Goal: Find specific page/section: Find specific page/section

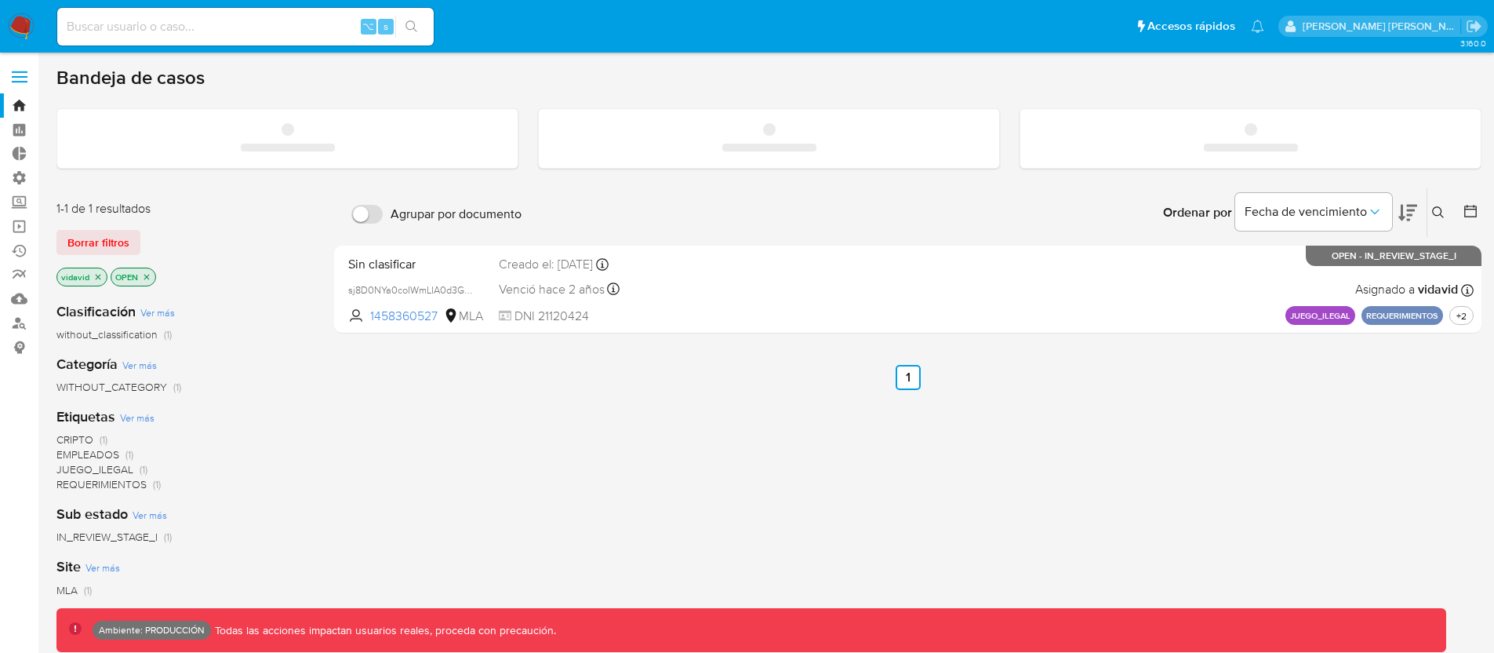
click at [245, 30] on input at bounding box center [245, 26] width 377 height 20
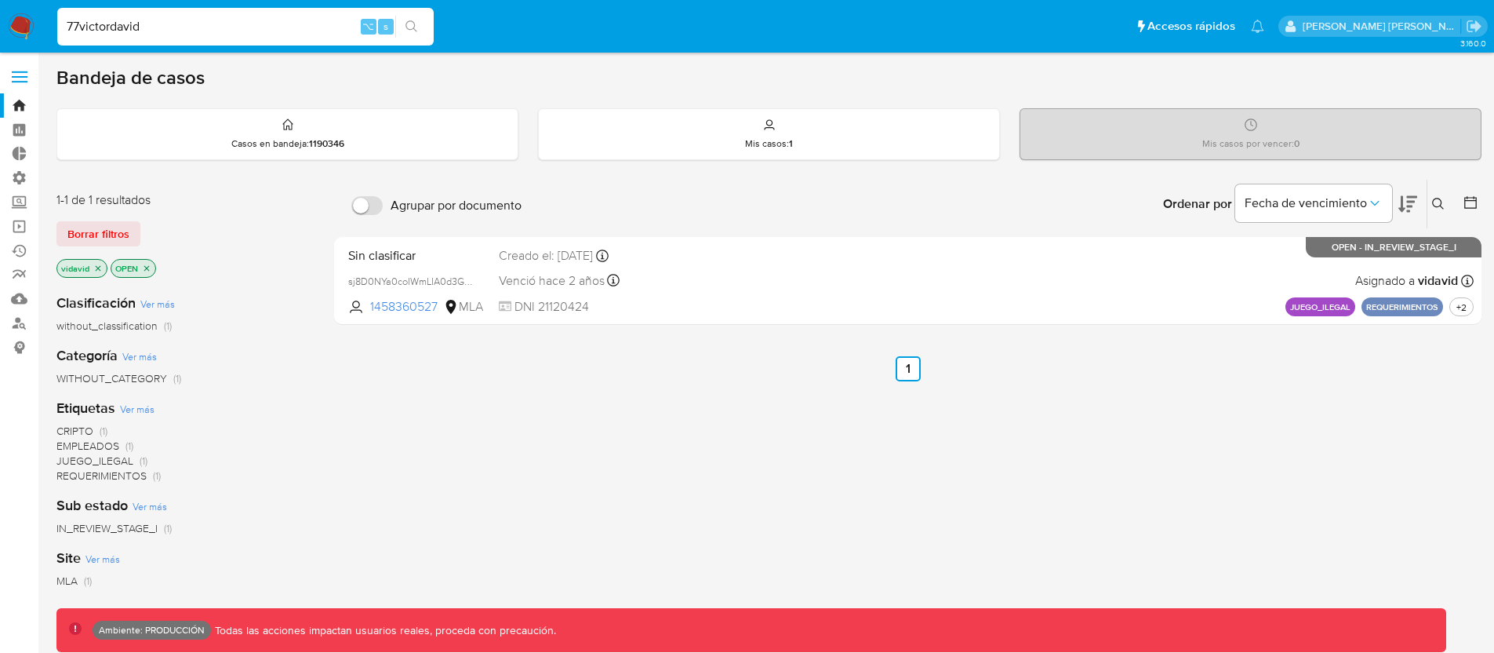
type input "77victordavid"
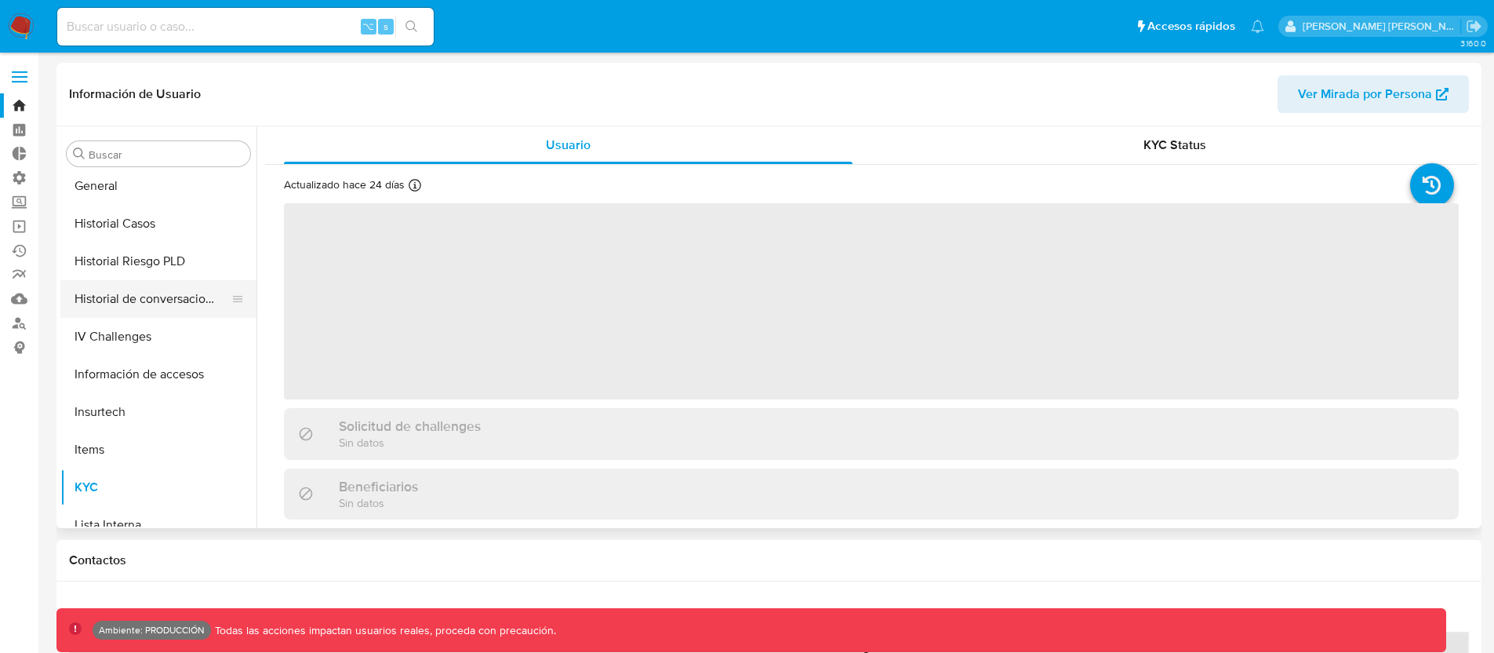
select select "10"
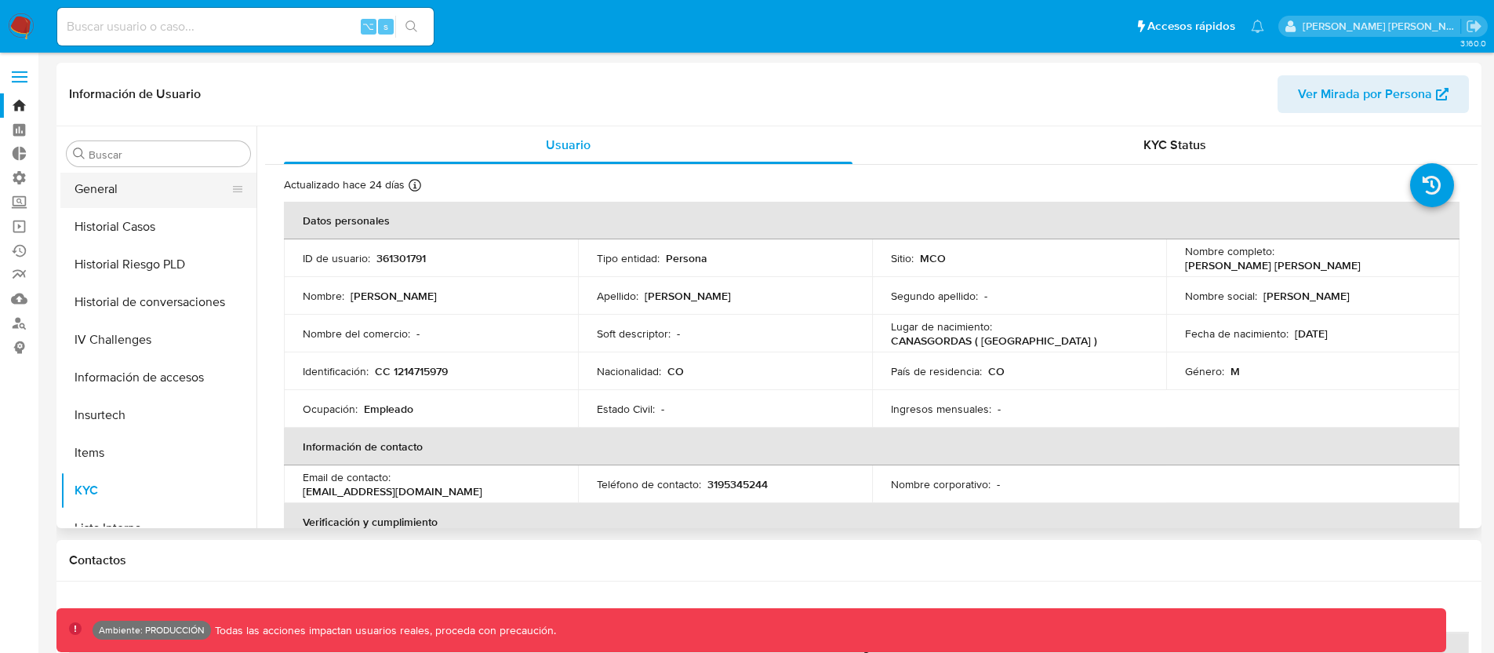
click at [131, 196] on button "General" at bounding box center [152, 189] width 184 height 38
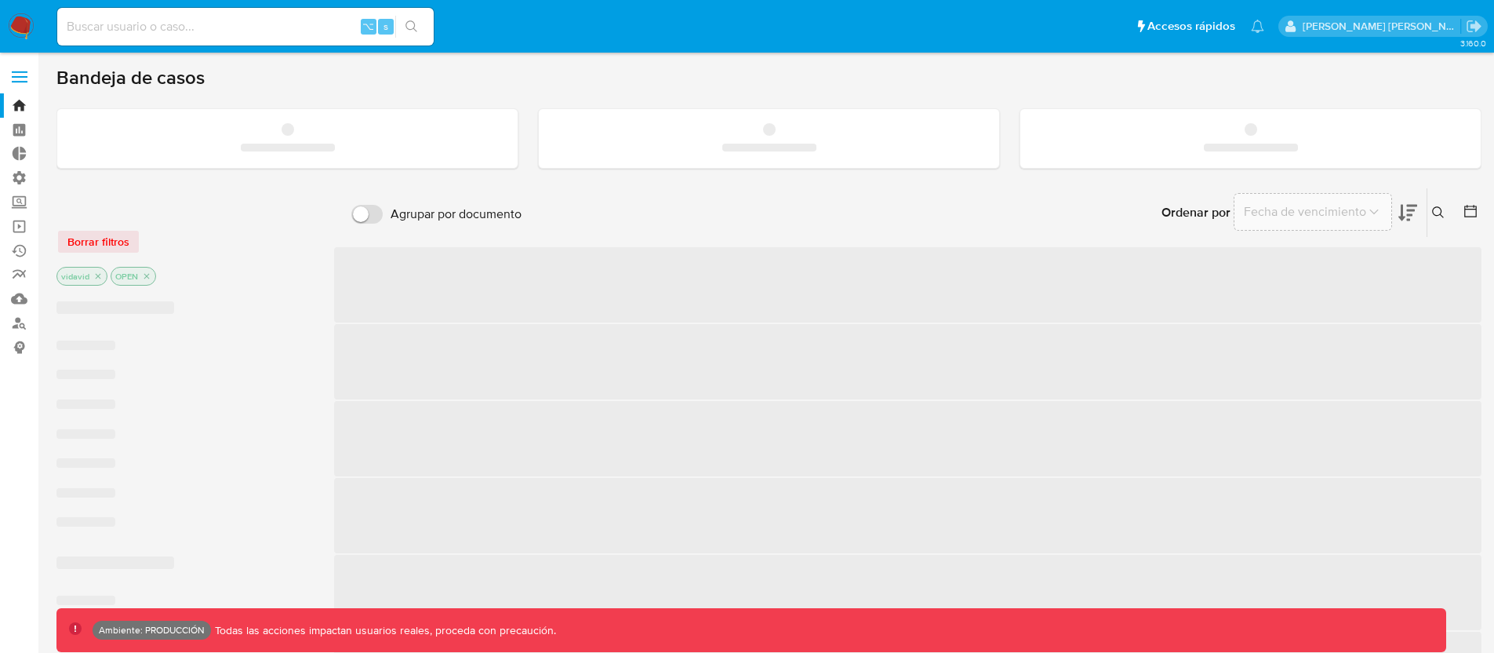
click at [198, 28] on input at bounding box center [245, 26] width 377 height 20
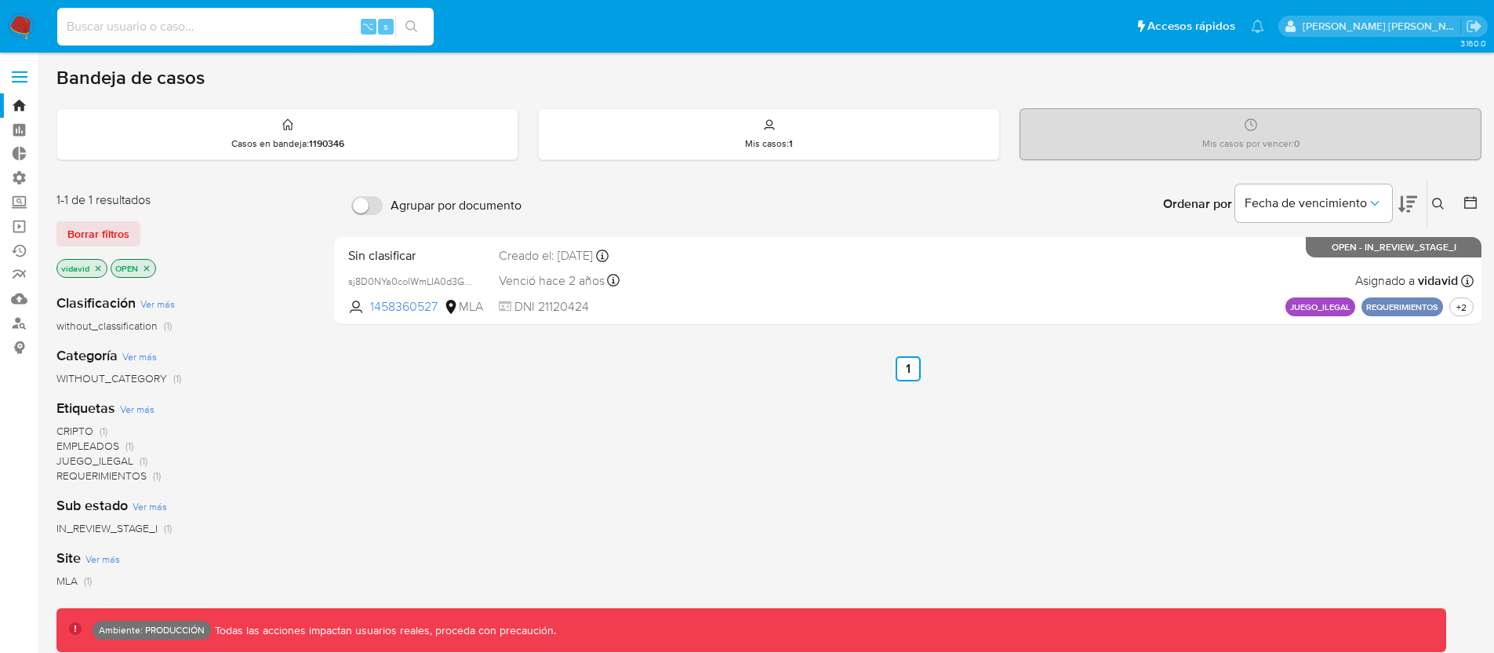
paste input "279425722"
type input "279425722"
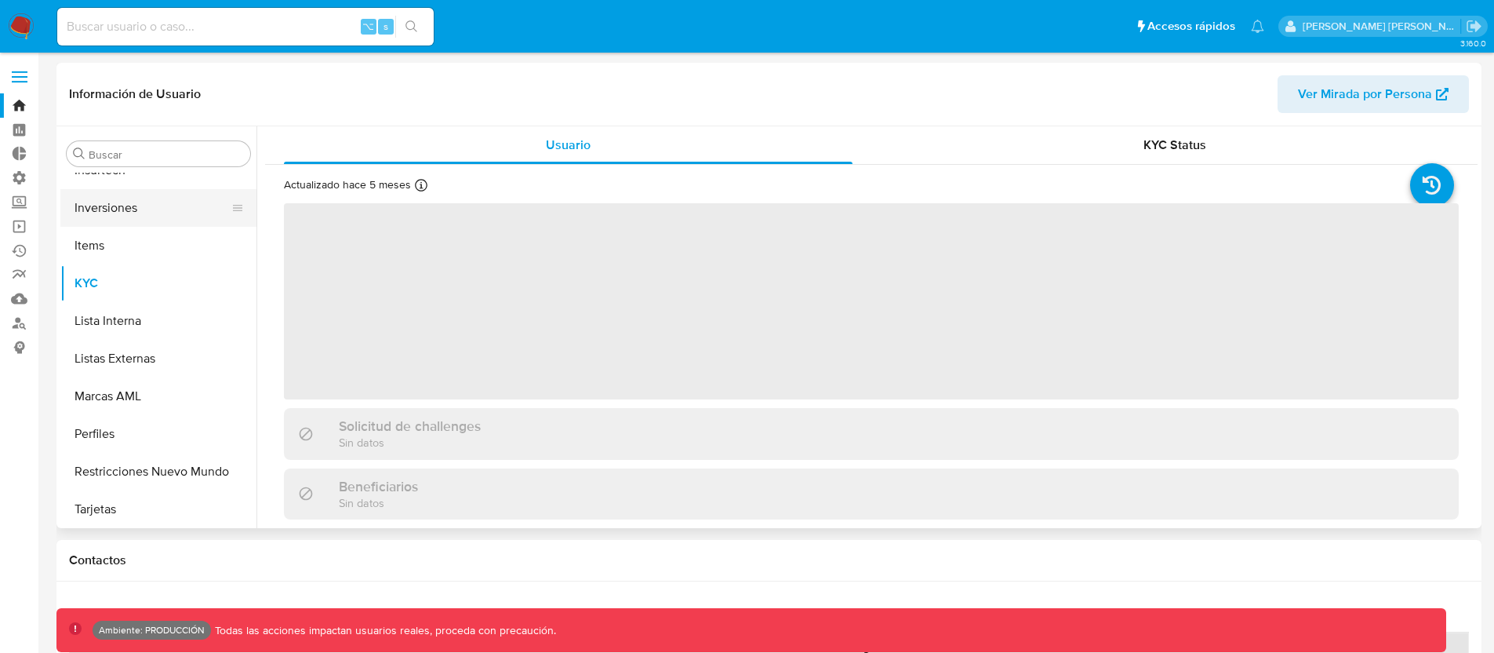
scroll to position [738, 0]
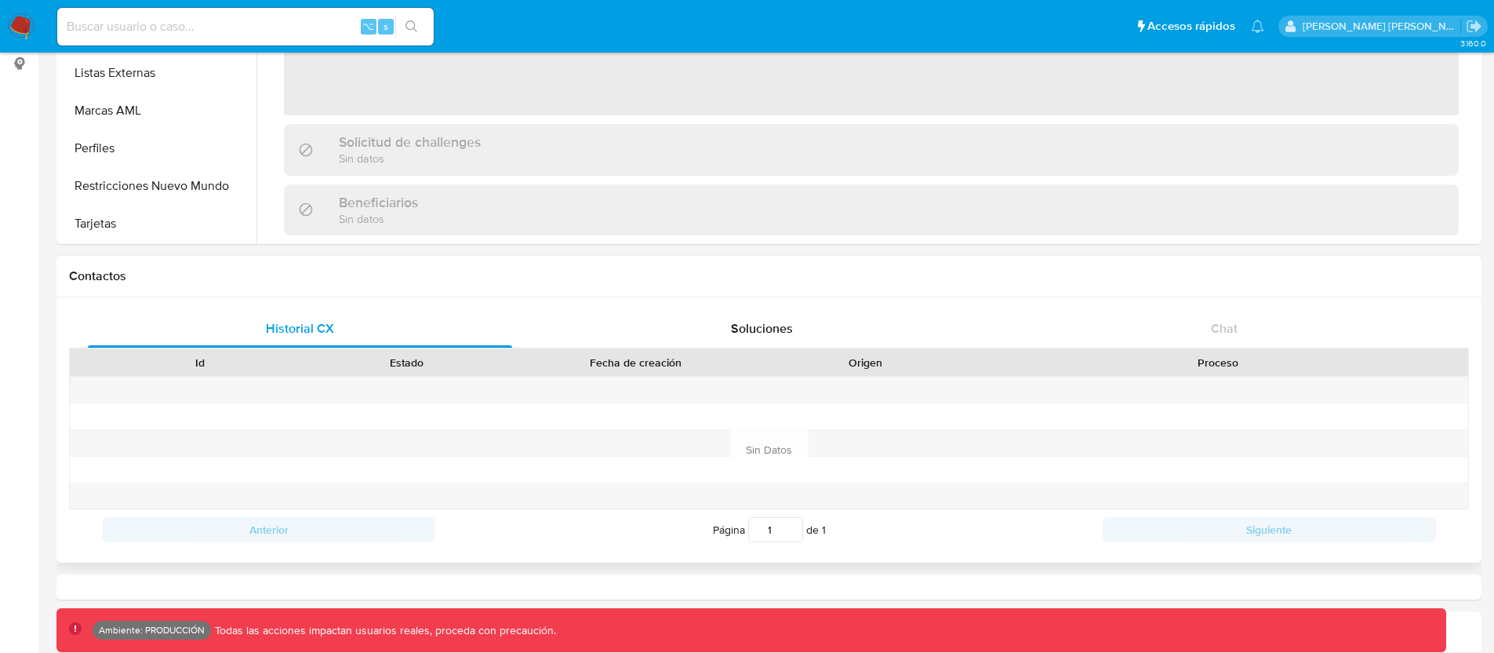
select select "10"
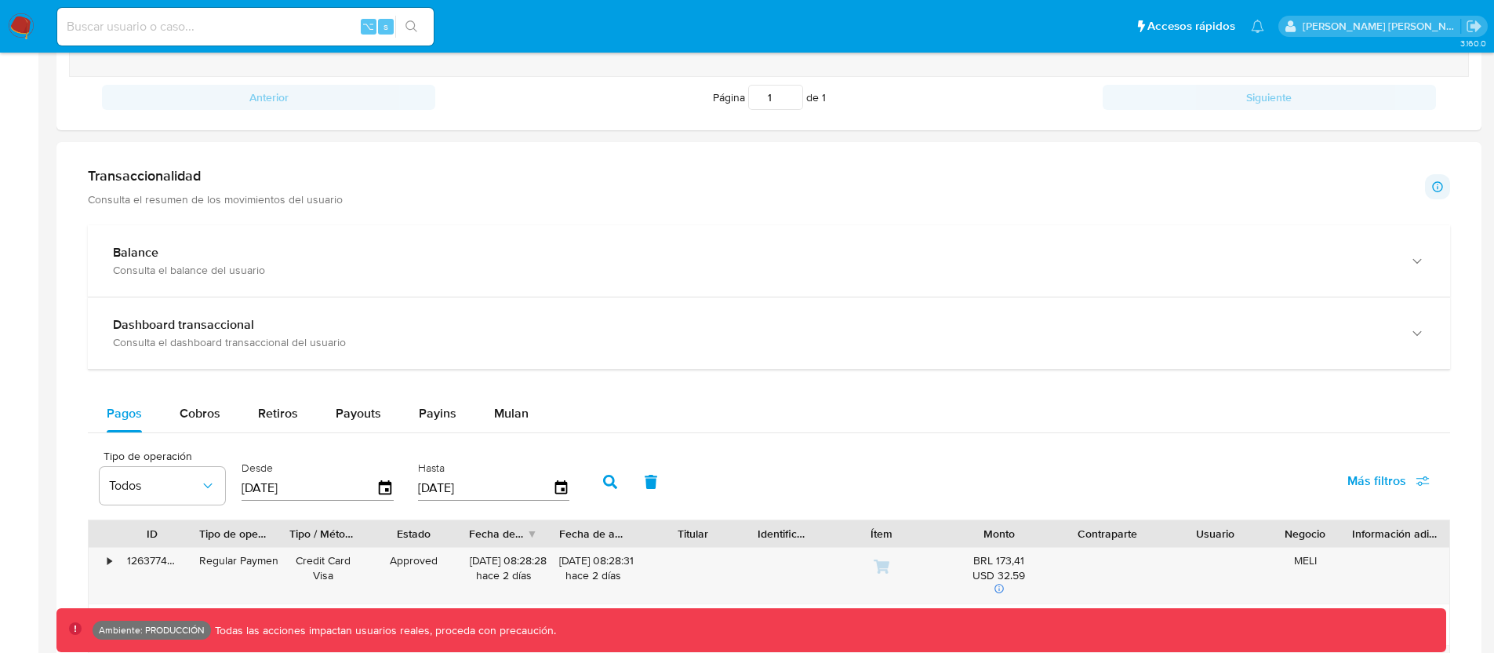
scroll to position [726, 0]
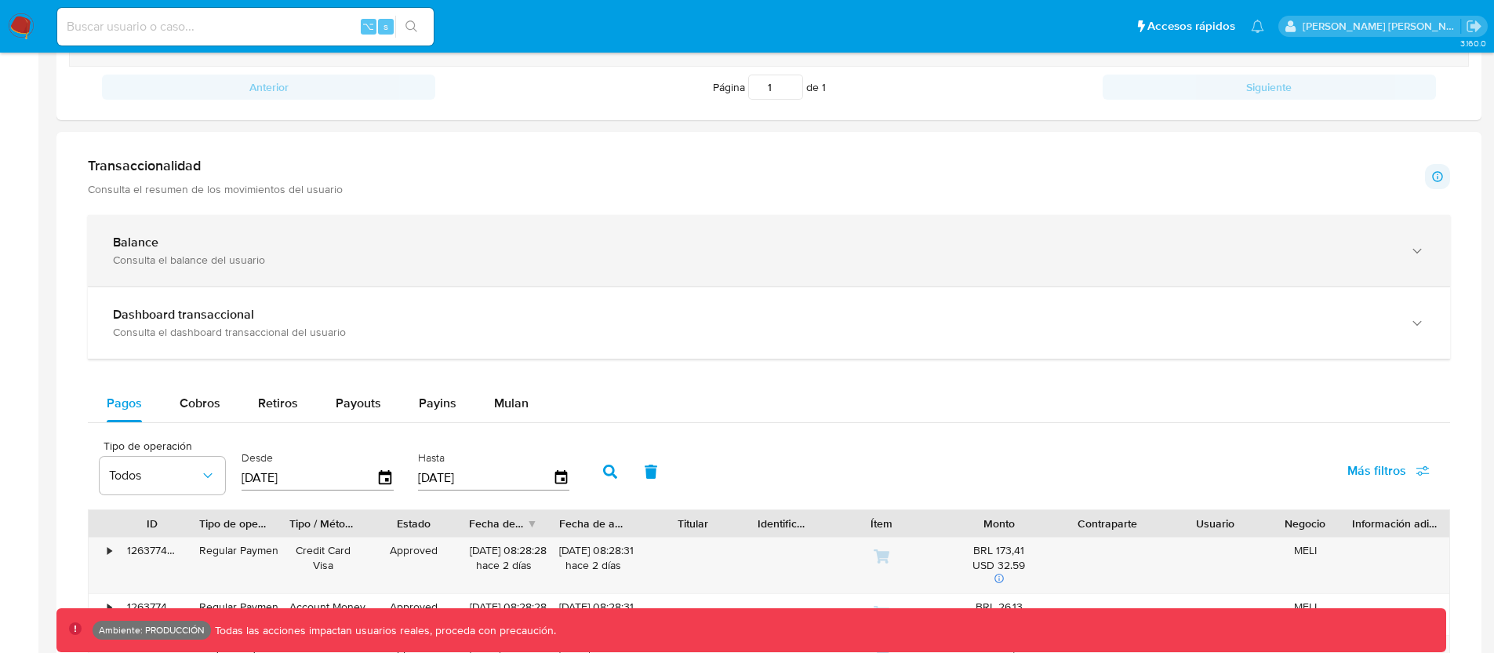
click at [236, 256] on div "Consulta el balance del usuario" at bounding box center [753, 260] width 1281 height 14
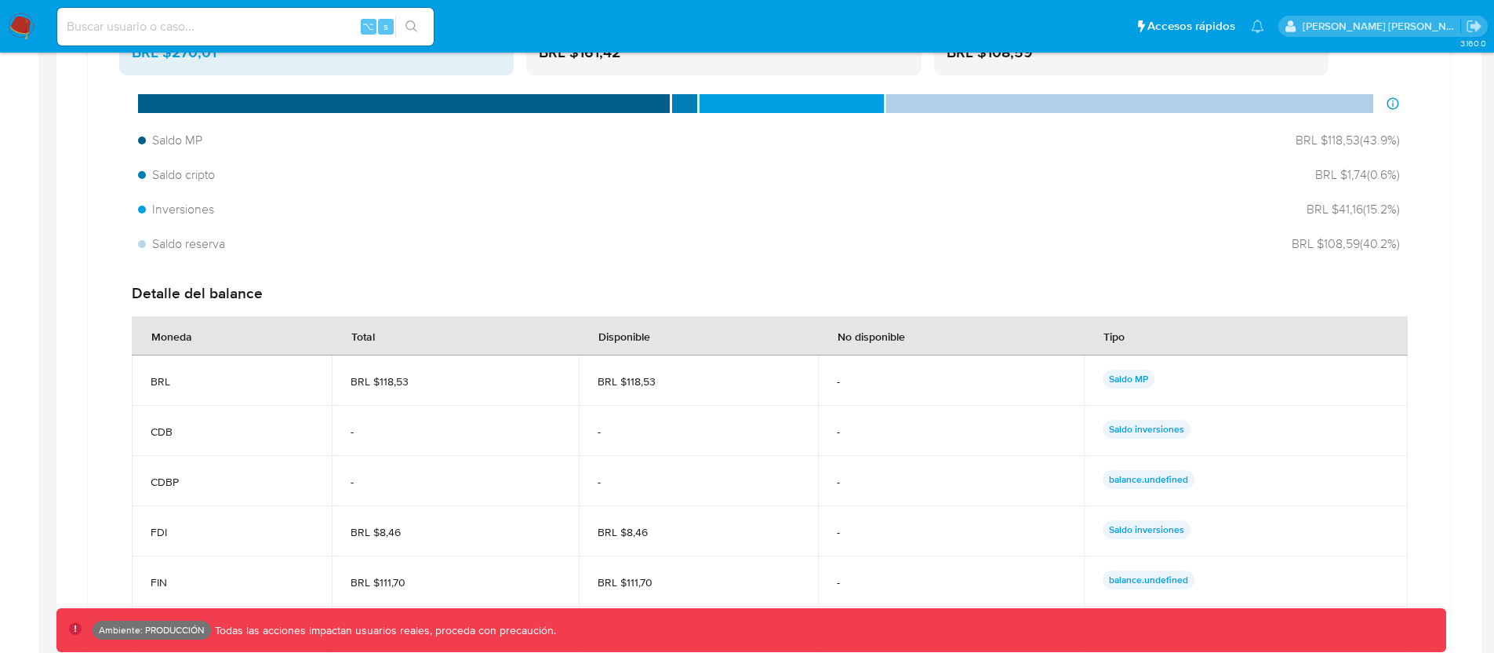
scroll to position [1032, 0]
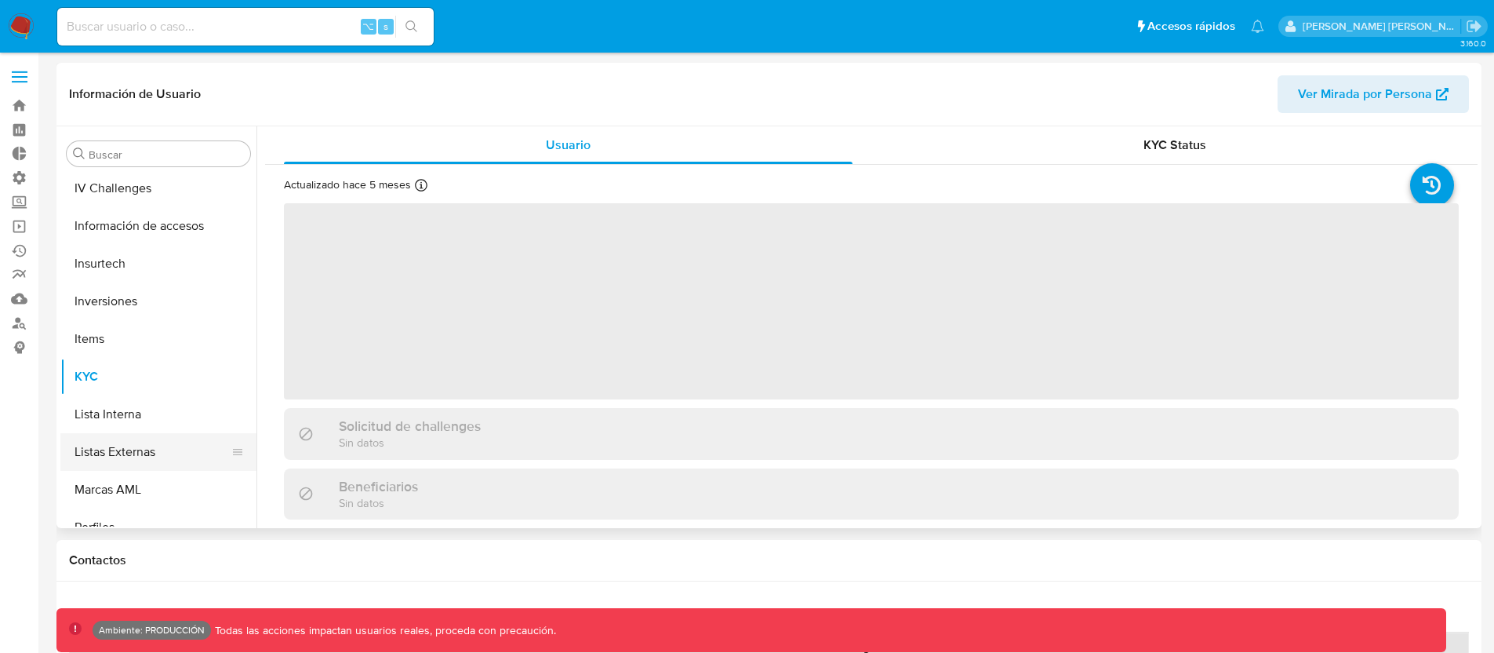
select select "10"
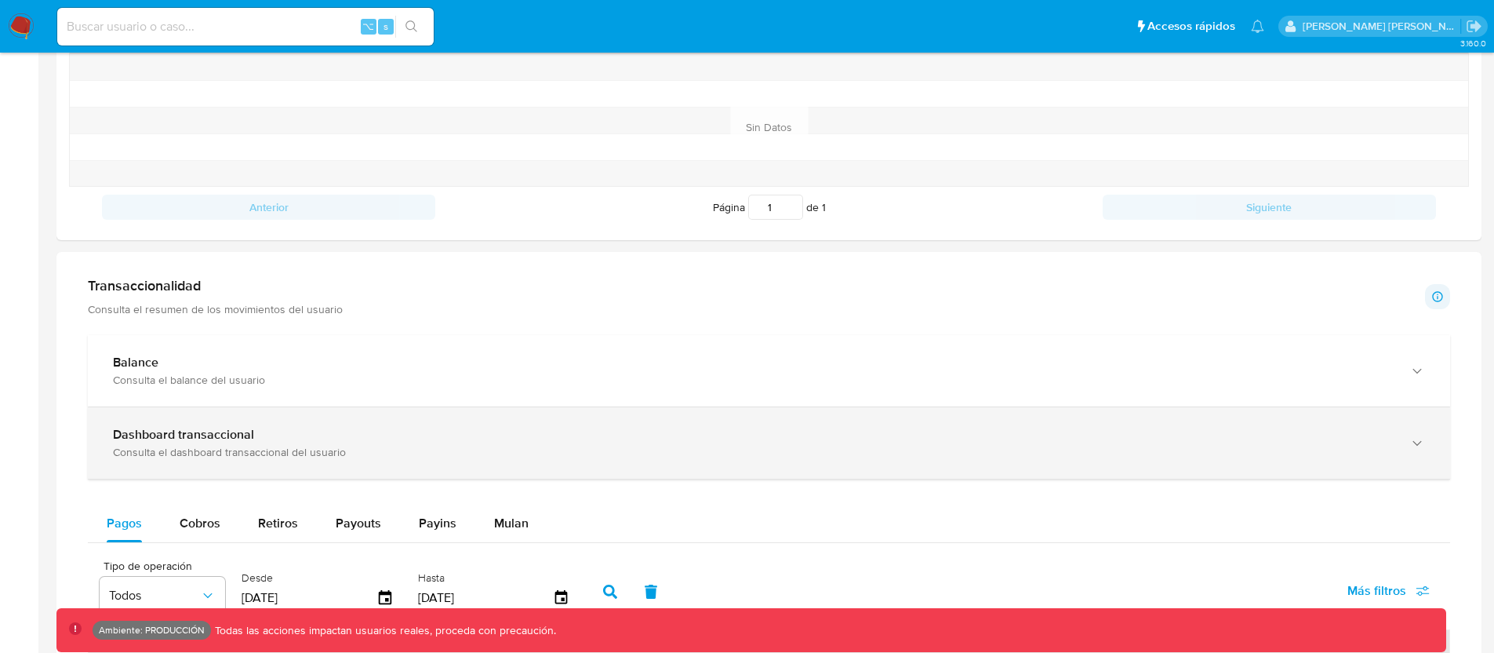
scroll to position [620, 0]
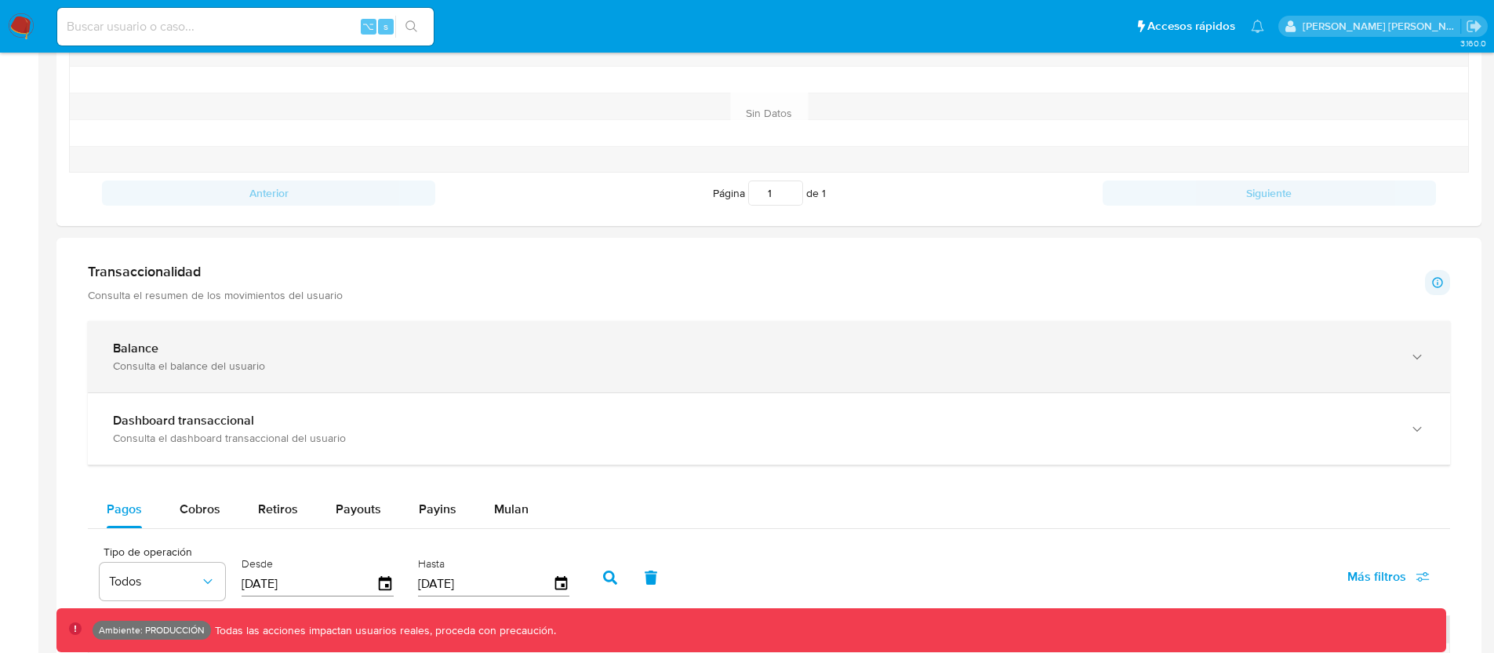
click at [204, 358] on div "Consulta el balance del usuario" at bounding box center [753, 365] width 1281 height 14
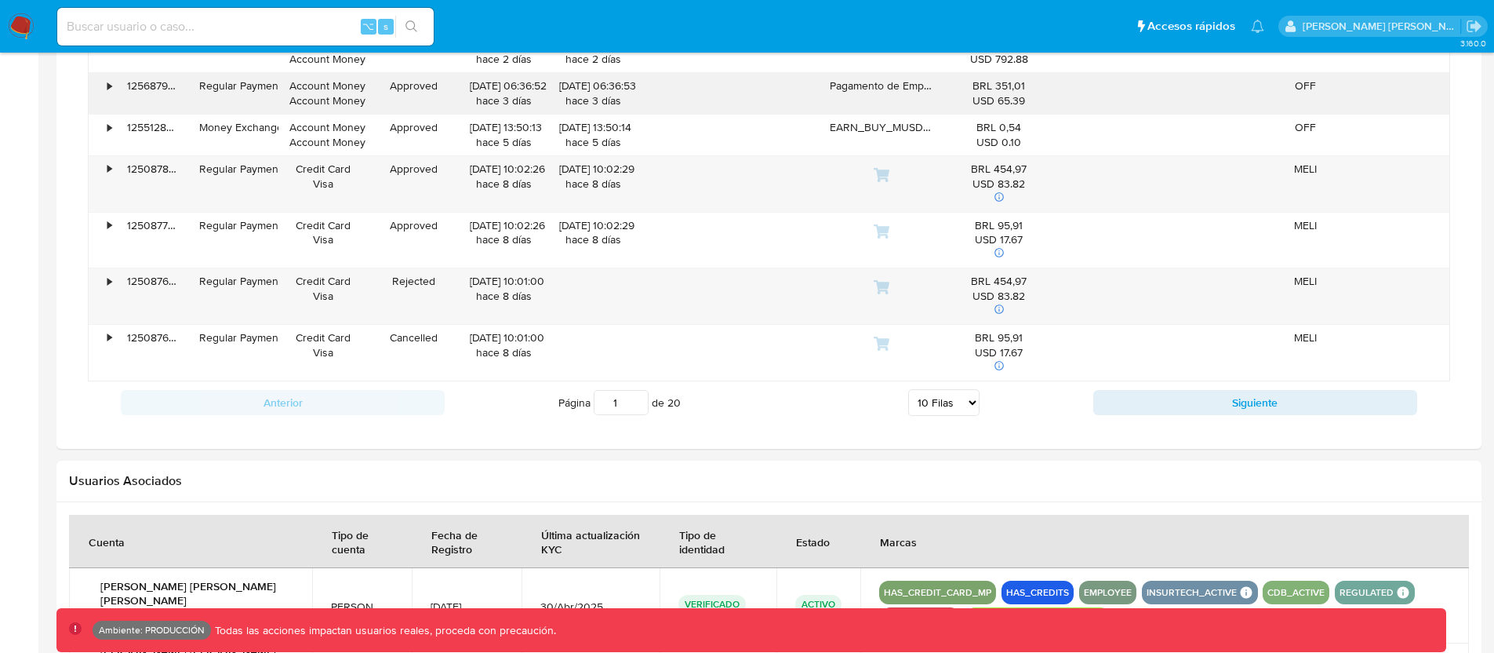
scroll to position [2342, 0]
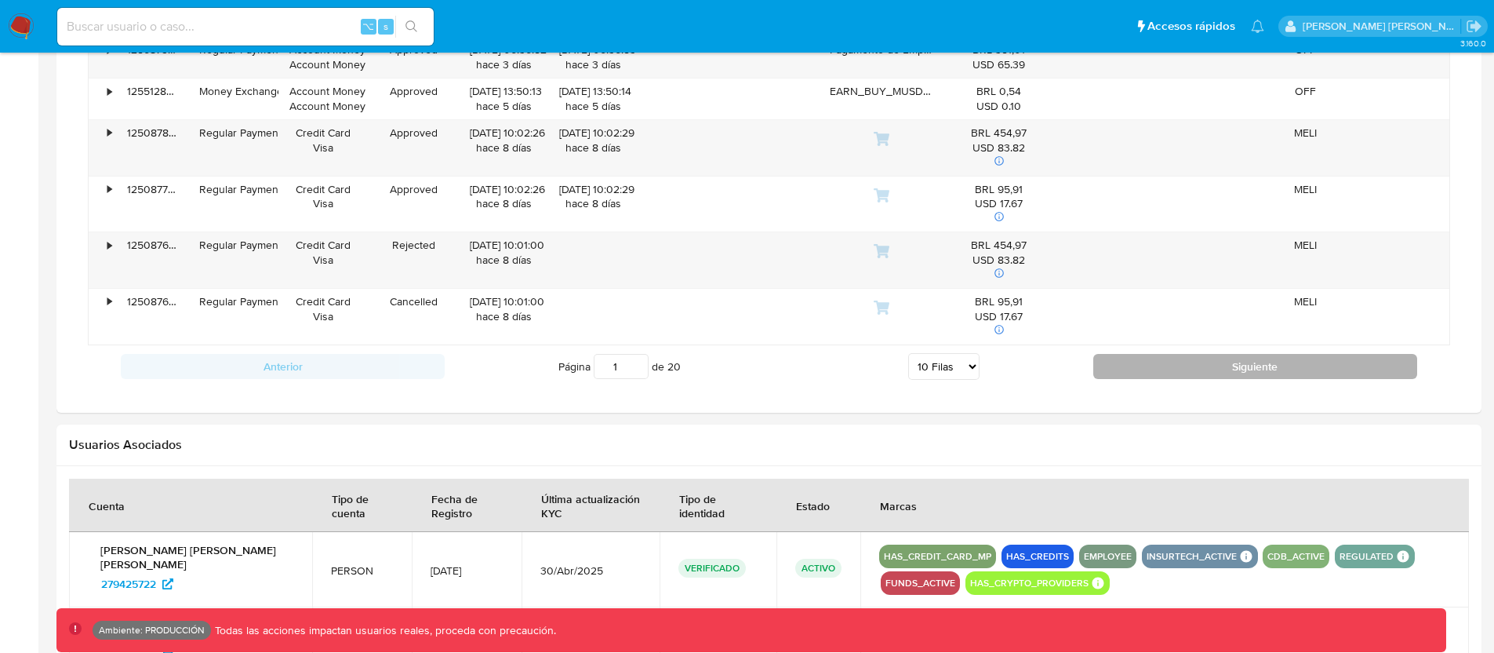
click at [1147, 375] on button "Siguiente" at bounding box center [1256, 366] width 324 height 25
type input "2"
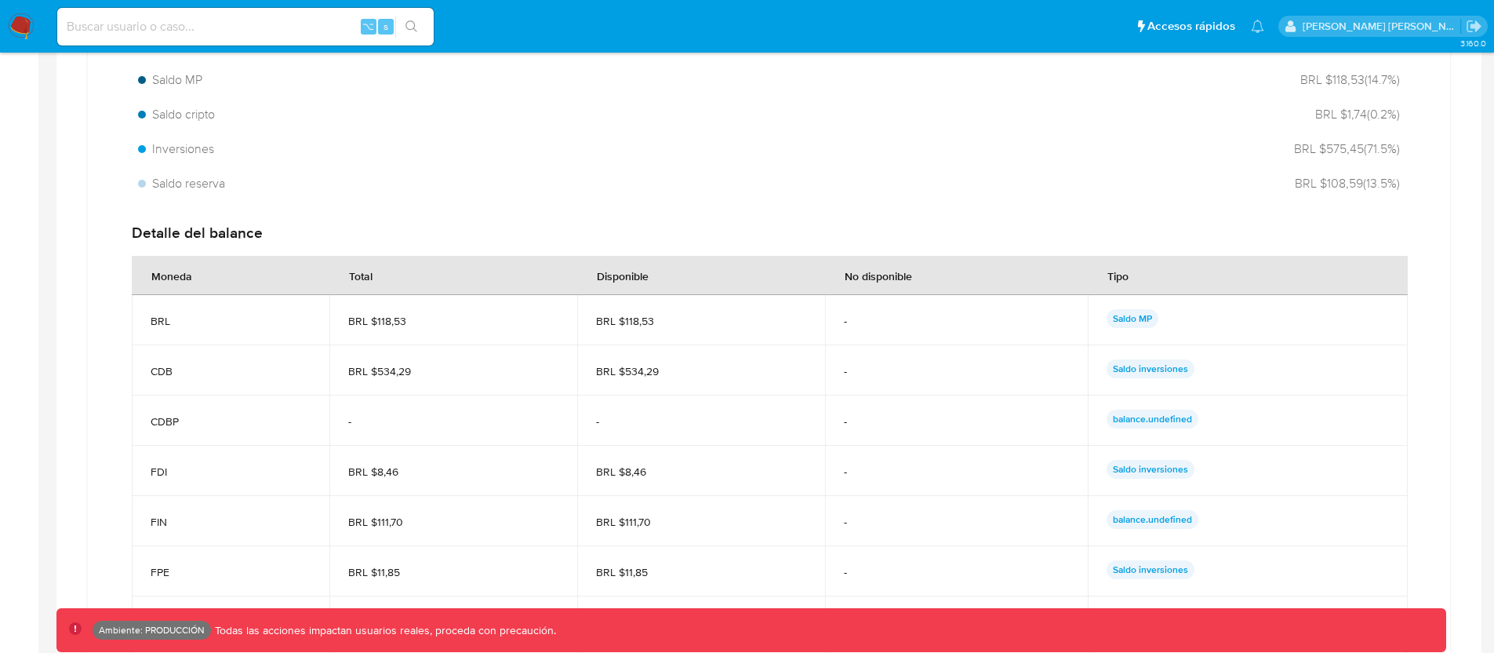
scroll to position [1087, 0]
